Goal: Task Accomplishment & Management: Manage account settings

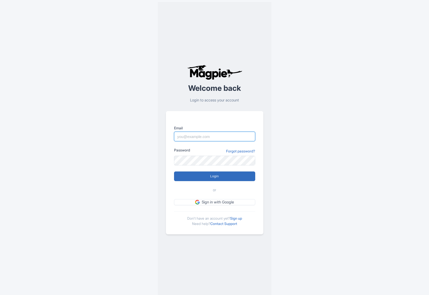
type input "[EMAIL_ADDRESS][DOMAIN_NAME]"
click at [203, 176] on input "Login" at bounding box center [214, 177] width 81 height 10
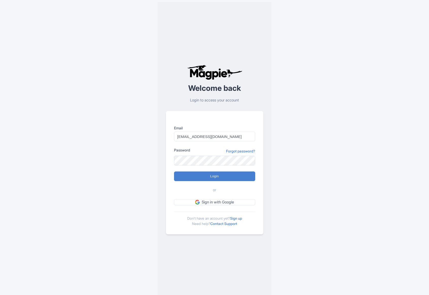
type input "Logging in..."
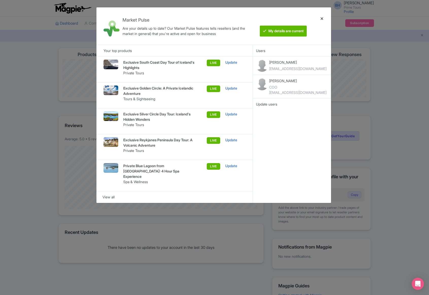
click at [320, 19] on div at bounding box center [322, 25] width 12 height 29
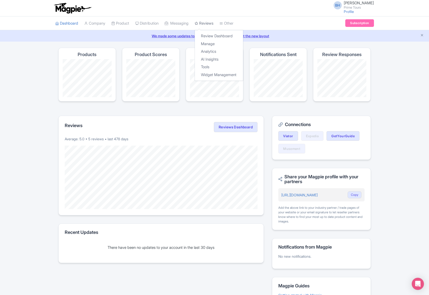
click at [212, 25] on link "Reviews" at bounding box center [204, 23] width 19 height 14
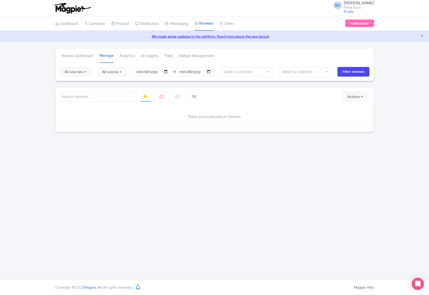
click at [161, 98] on icon at bounding box center [162, 97] width 4 height 4
click at [176, 95] on icon at bounding box center [178, 97] width 4 height 4
click at [195, 97] on icon at bounding box center [194, 97] width 5 height 4
click at [147, 99] on link at bounding box center [145, 97] width 10 height 10
click at [148, 73] on input "2024-10-06" at bounding box center [152, 72] width 39 height 10
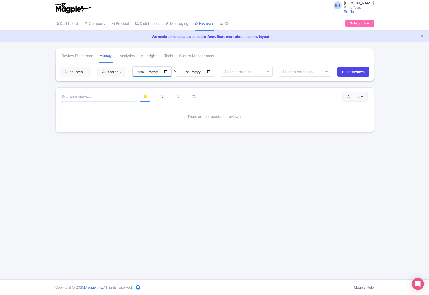
click at [141, 73] on input "2024-10-06" at bounding box center [152, 72] width 39 height 10
click at [147, 72] on input "2024-10-06" at bounding box center [152, 72] width 39 height 10
type input "2024-06-06"
click at [355, 71] on input "Filter reviews" at bounding box center [353, 72] width 32 height 10
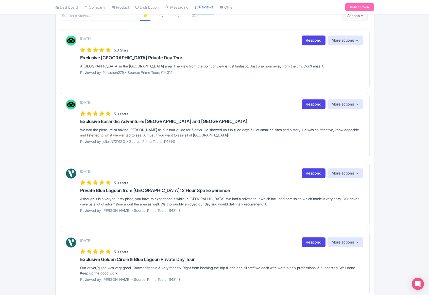
scroll to position [186, 0]
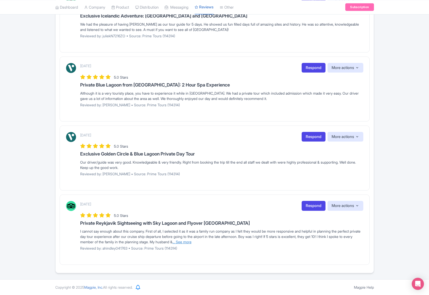
click at [192, 243] on link "... See more" at bounding box center [182, 242] width 19 height 4
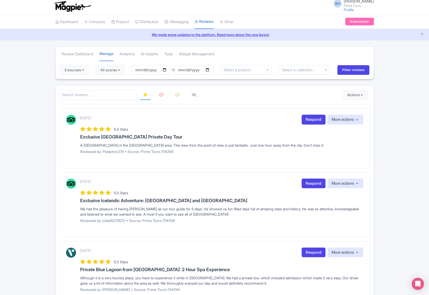
scroll to position [0, 0]
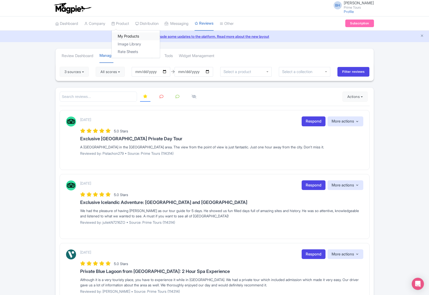
click at [127, 35] on link "My Products" at bounding box center [136, 36] width 48 height 8
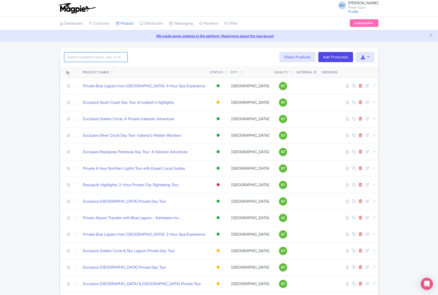
click at [104, 60] on input "search" at bounding box center [95, 57] width 63 height 10
type input "airport"
click button "Search" at bounding box center [0, 0] width 0 height 0
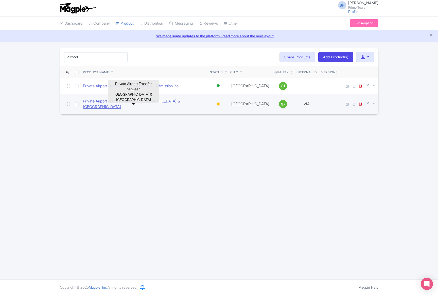
click at [149, 103] on link "Private Airport Transfer between [GEOGRAPHIC_DATA] & [GEOGRAPHIC_DATA]" at bounding box center [144, 103] width 123 height 11
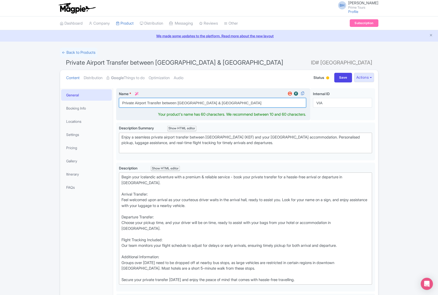
click at [227, 102] on input "Private Airport Transfer between KEF Airport & Reykjavik" at bounding box center [213, 103] width 188 height 10
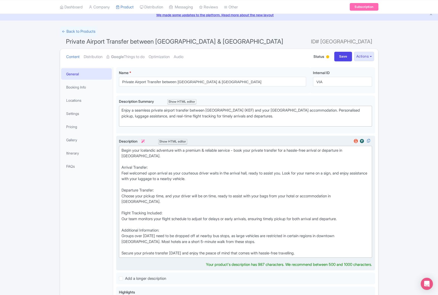
scroll to position [15, 0]
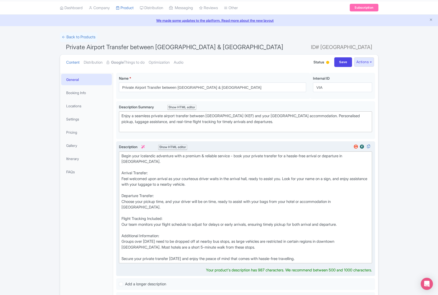
click at [251, 212] on div "Begin your Icelandic adventure with a premium & reliable service - book your pr…" at bounding box center [246, 207] width 248 height 109
type trix-editor "<div>Begin your Icelandic adventure with a premium &amp; reliable service - boo…"
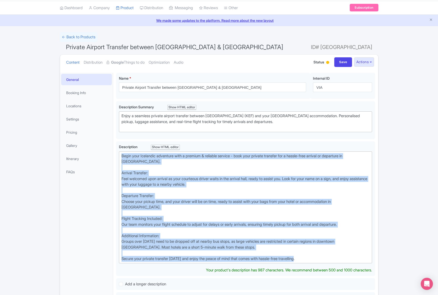
copy div "Begin your Icelandic adventure with a premium & reliable service - book your pr…"
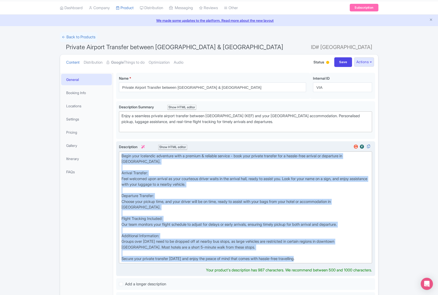
copy div "Begin your Icelandic adventure with a premium & reliable service - book your pr…"
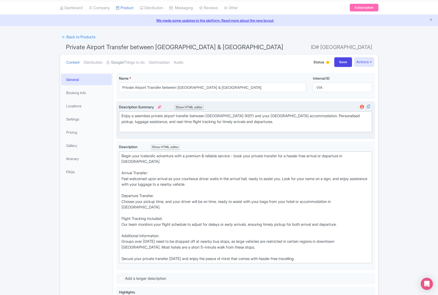
scroll to position [21, 0]
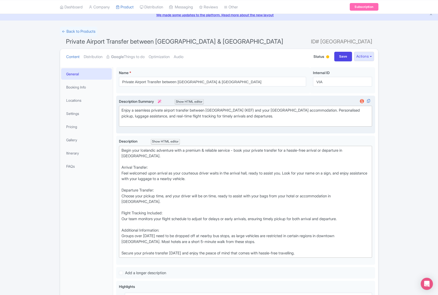
click at [281, 123] on div "Enjoy a seamless private airport transfer between Keflavik International Airpor…" at bounding box center [246, 116] width 248 height 17
type trix-editor "<div>Enjoy a seamless private airport transfer between Keflavik International A…"
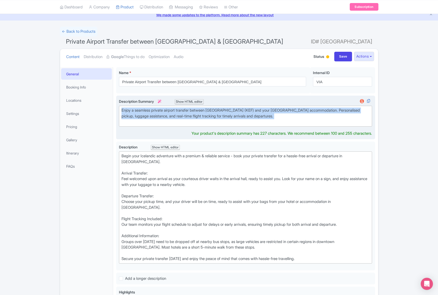
copy div "Enjoy a seamless private airport transfer between Keflavik International Airpor…"
